Goal: Transaction & Acquisition: Book appointment/travel/reservation

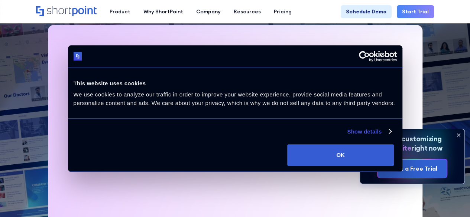
scroll to position [185, 0]
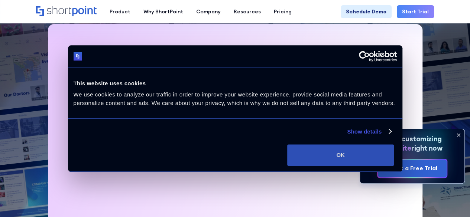
click at [394, 160] on button "OK" at bounding box center [340, 155] width 107 height 22
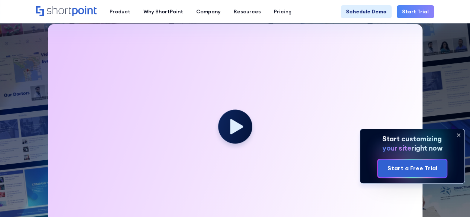
scroll to position [0, 0]
click at [460, 134] on icon at bounding box center [458, 135] width 12 height 12
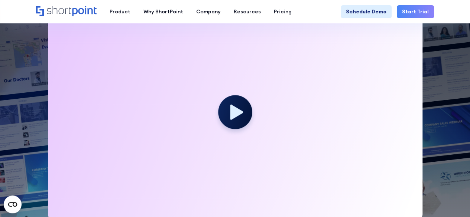
scroll to position [199, 0]
click at [232, 118] on icon at bounding box center [236, 112] width 14 height 17
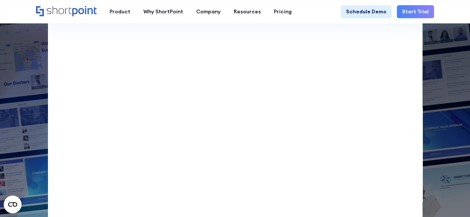
scroll to position [257, 0]
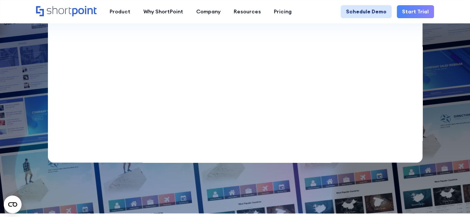
click at [377, 15] on link "Schedule Demo" at bounding box center [366, 11] width 51 height 13
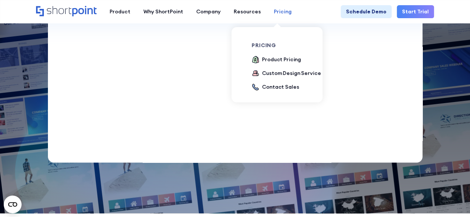
click at [267, 17] on link "Pricing" at bounding box center [282, 11] width 31 height 13
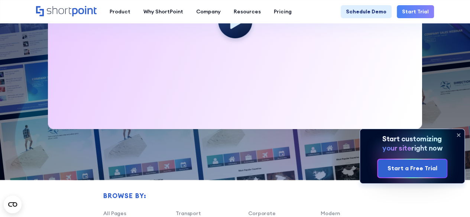
scroll to position [333, 0]
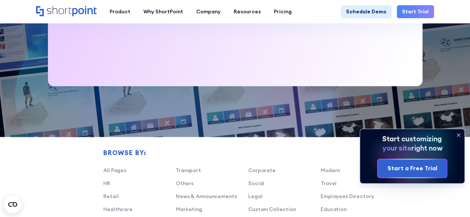
click at [459, 137] on icon at bounding box center [458, 135] width 12 height 12
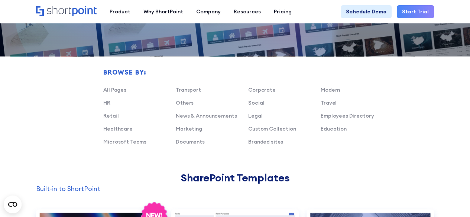
scroll to position [418, 0]
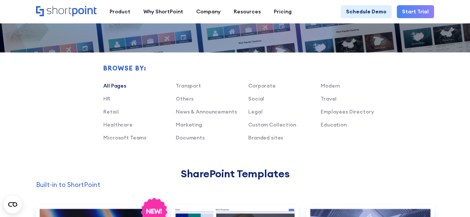
click at [116, 86] on link "All Pages" at bounding box center [114, 85] width 23 height 7
click at [119, 87] on link "All Pages" at bounding box center [114, 85] width 23 height 7
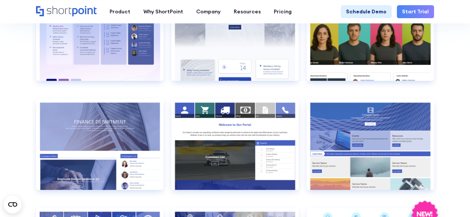
scroll to position [1180, 0]
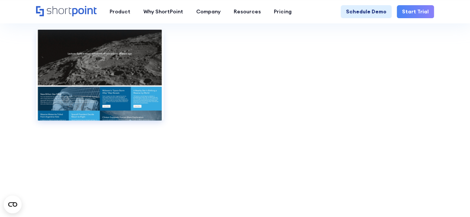
scroll to position [4254, 0]
